Goal: Information Seeking & Learning: Find specific page/section

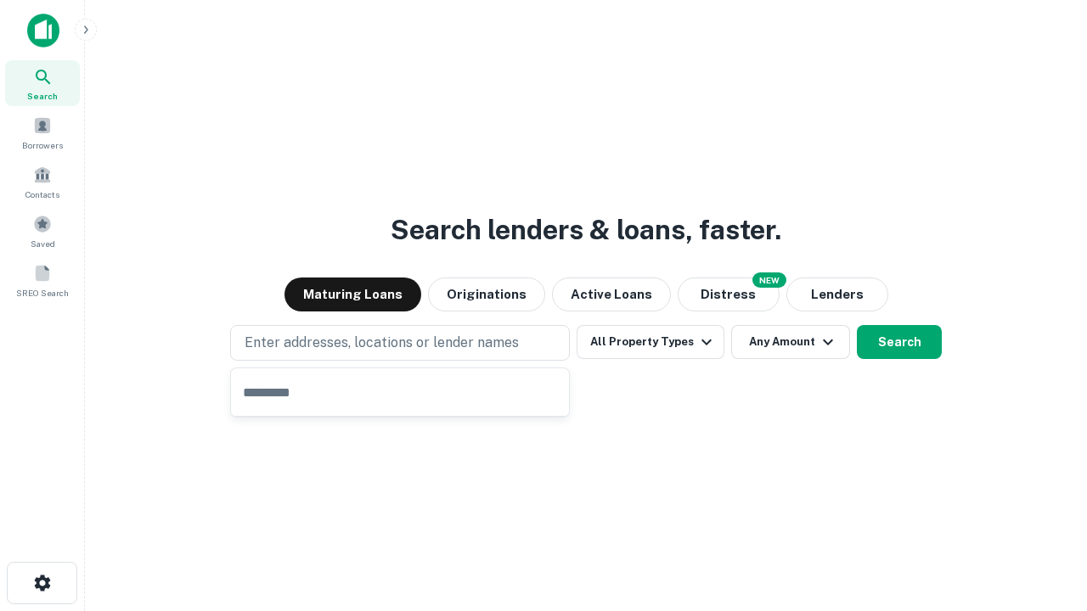
type input "**********"
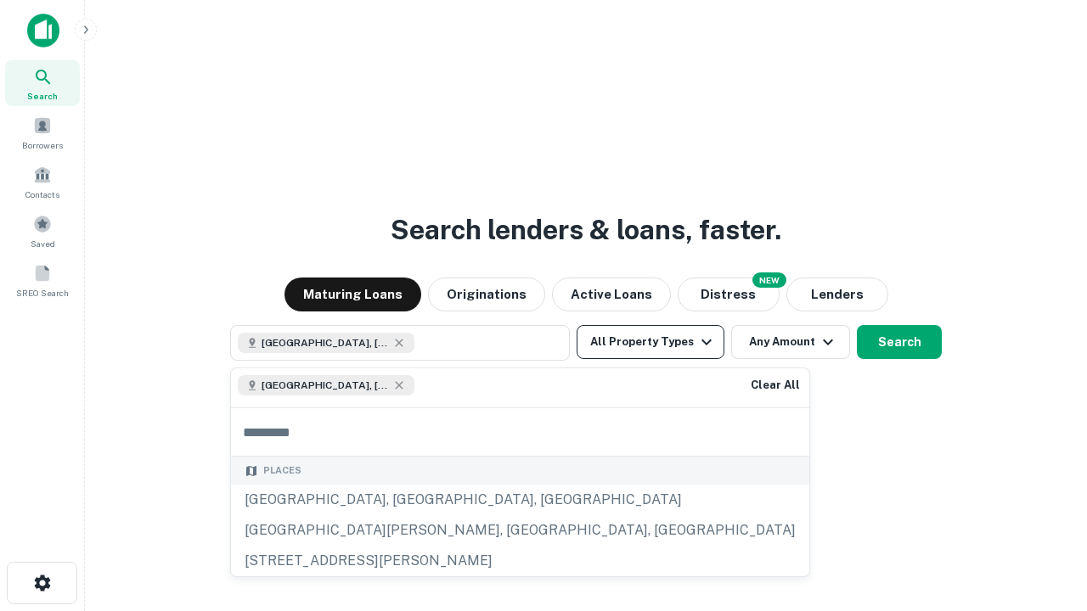
click at [650, 342] on button "All Property Types" at bounding box center [651, 342] width 148 height 34
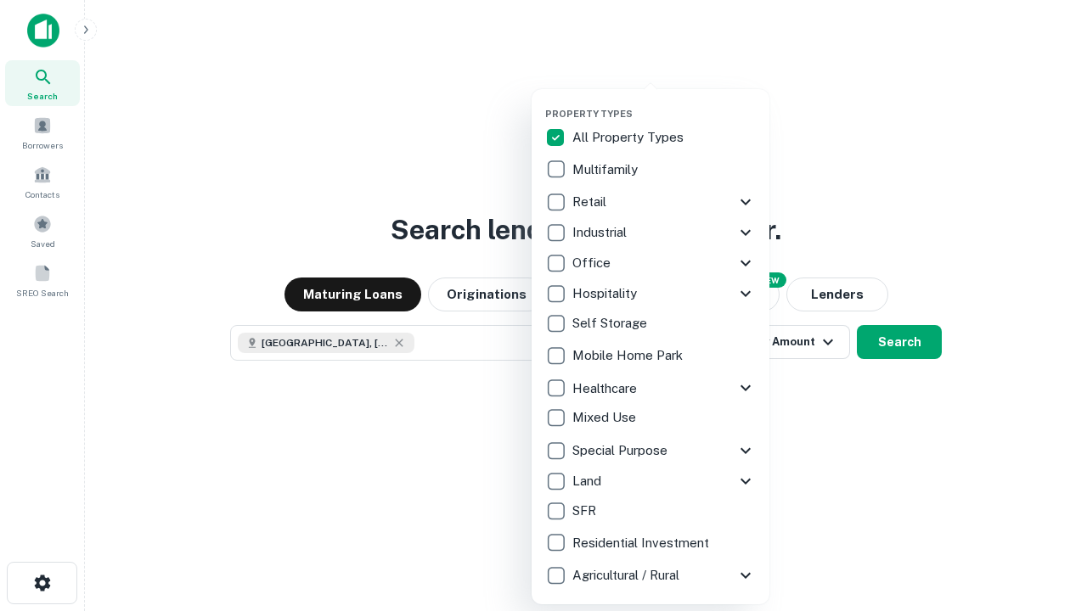
click at [664, 103] on button "button" at bounding box center [664, 103] width 238 height 1
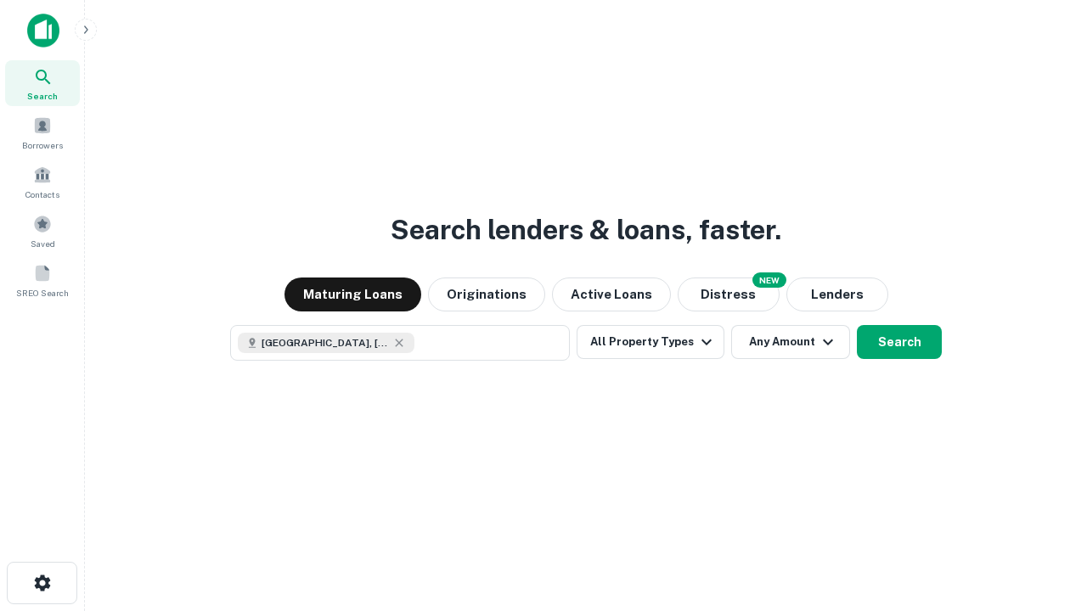
scroll to position [27, 0]
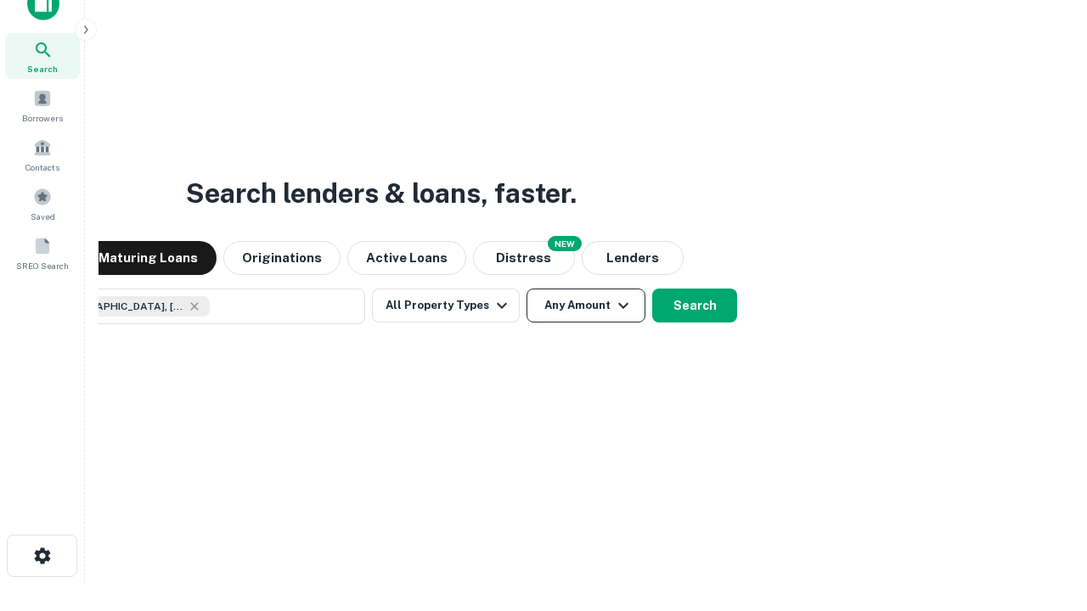
click at [526, 289] on button "Any Amount" at bounding box center [585, 306] width 119 height 34
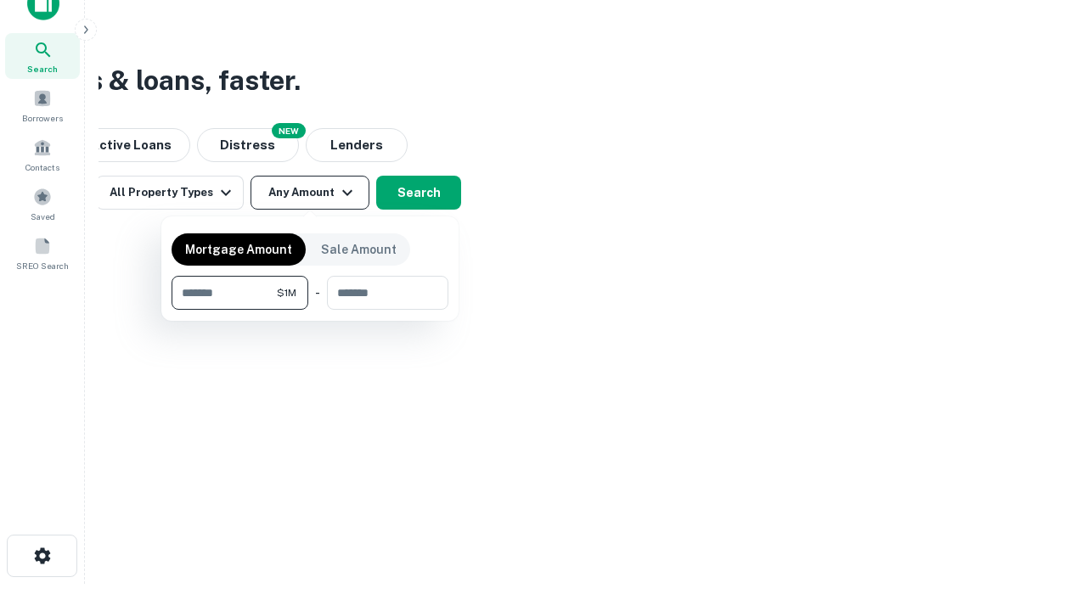
type input "*******"
click at [310, 310] on button "button" at bounding box center [310, 310] width 277 height 1
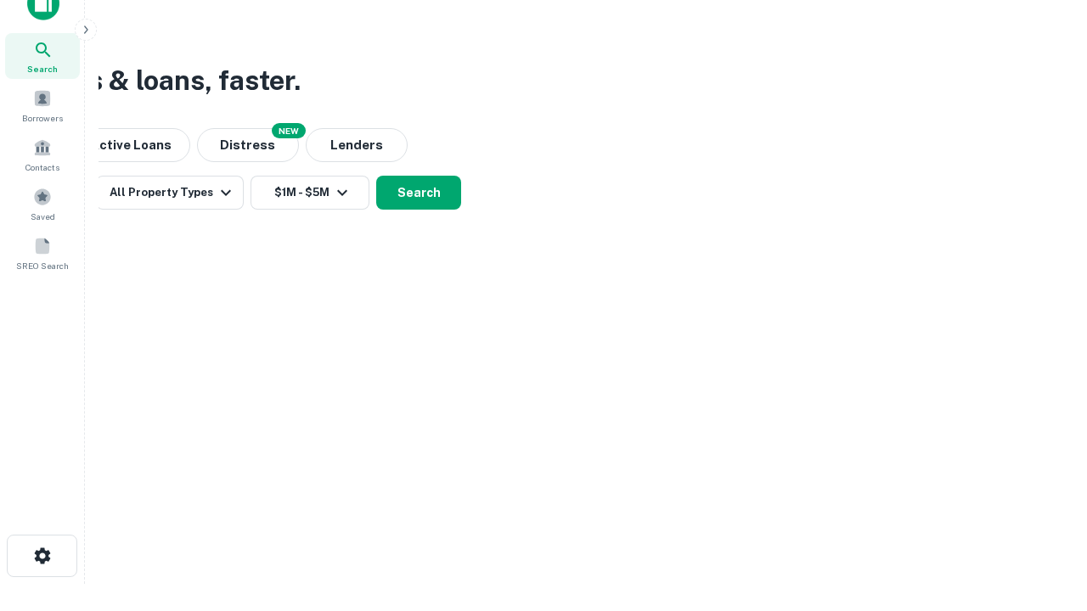
scroll to position [9, 313]
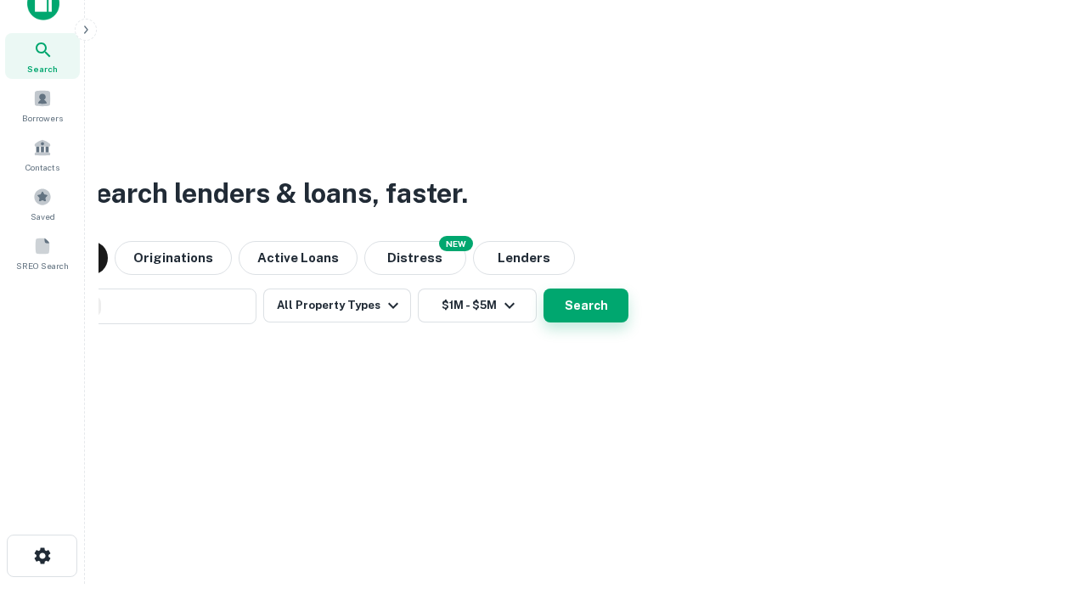
click at [543, 289] on button "Search" at bounding box center [585, 306] width 85 height 34
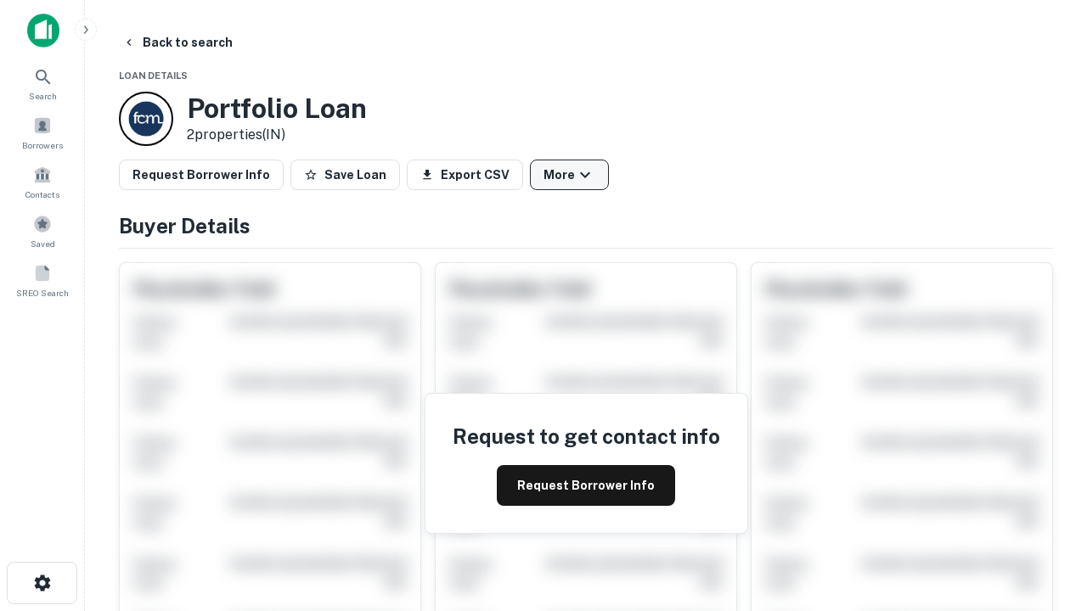
click at [569, 175] on button "More" at bounding box center [569, 175] width 79 height 31
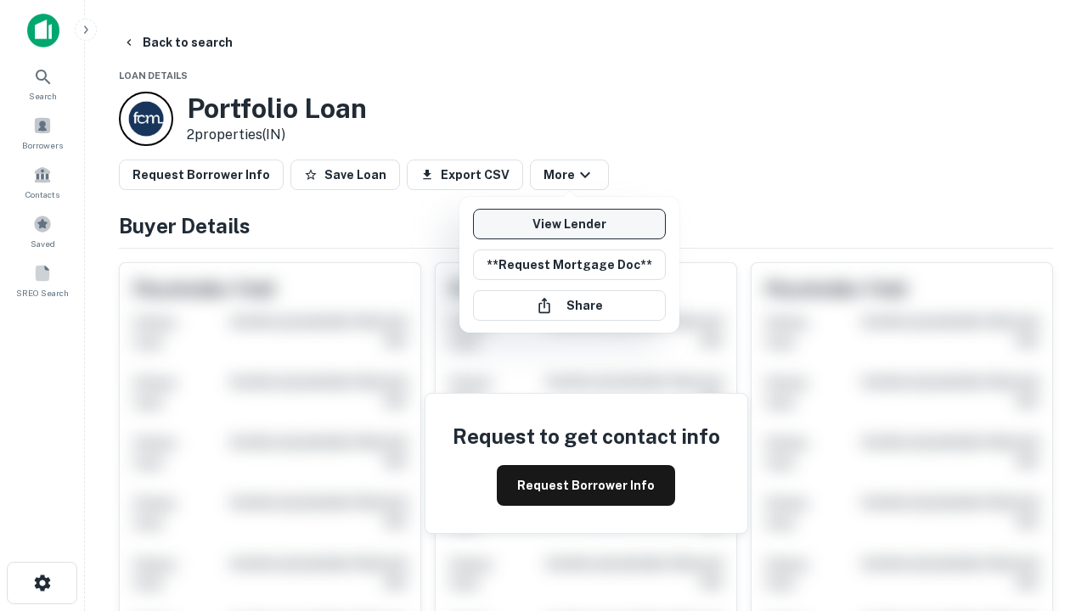
click at [569, 224] on link "View Lender" at bounding box center [569, 224] width 193 height 31
